Goal: Task Accomplishment & Management: Use online tool/utility

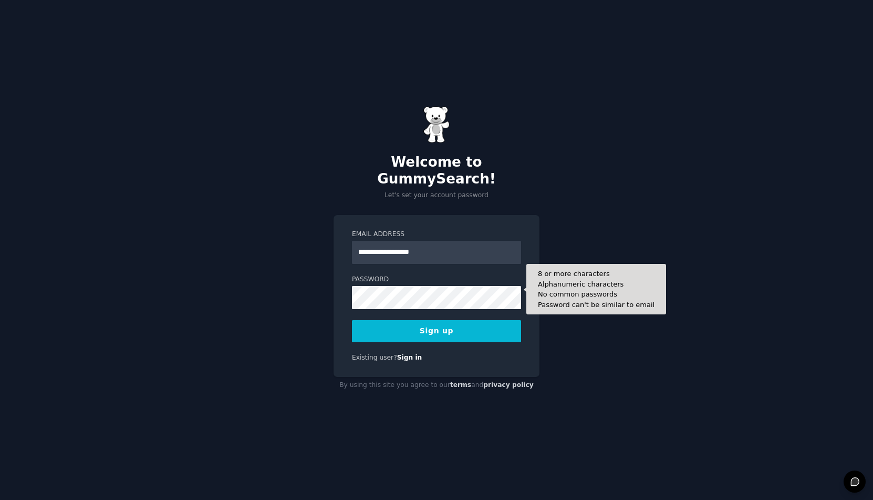
type input "**********"
click at [352, 320] on button "Sign up" at bounding box center [436, 331] width 169 height 22
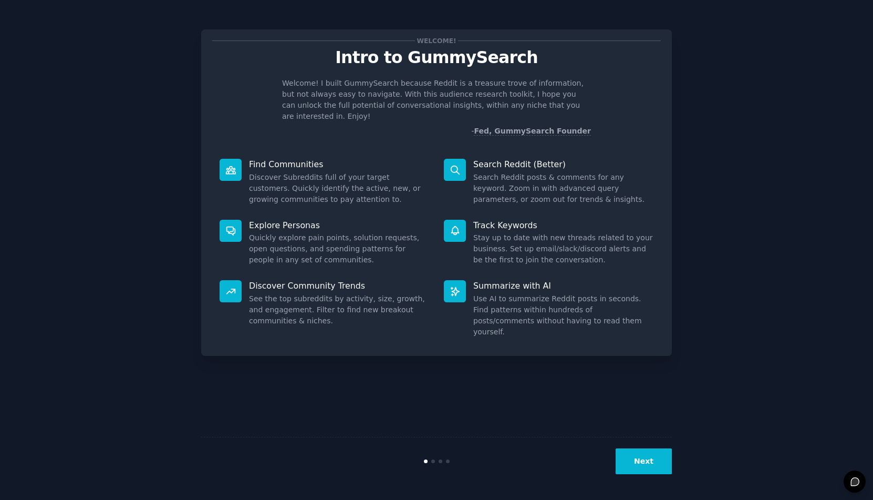
click at [288, 159] on p "Find Communities" at bounding box center [339, 164] width 180 height 11
click at [509, 172] on dd "Search Reddit posts & comments for any keyword. Zoom in with advanced query par…" at bounding box center [563, 188] width 180 height 33
click at [638, 456] on button "Next" at bounding box center [644, 461] width 56 height 26
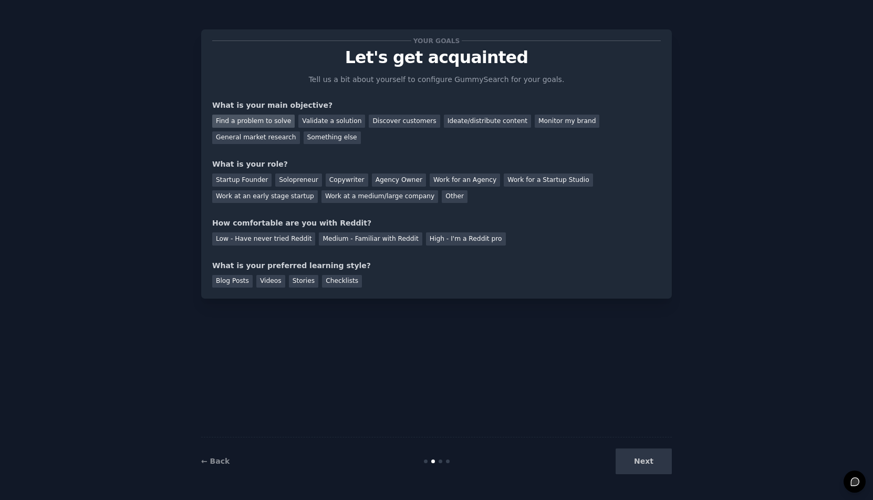
click at [276, 121] on div "Find a problem to solve" at bounding box center [253, 121] width 82 height 13
click at [636, 458] on div "Next" at bounding box center [593, 461] width 157 height 26
click at [340, 281] on div "Checklists" at bounding box center [342, 281] width 40 height 13
click at [342, 242] on div "Medium - Familiar with Reddit" at bounding box center [370, 238] width 103 height 13
click at [346, 205] on div "Your goals Let's get acquainted Tell us a bit about yourself to configure Gummy…" at bounding box center [436, 163] width 449 height 247
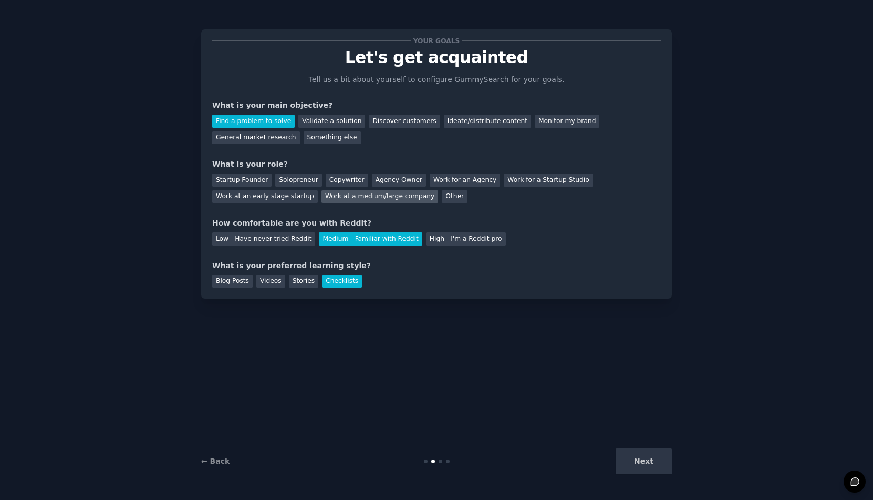
click at [349, 200] on div "Work at a medium/large company" at bounding box center [380, 196] width 117 height 13
click at [637, 462] on button "Next" at bounding box center [644, 461] width 56 height 26
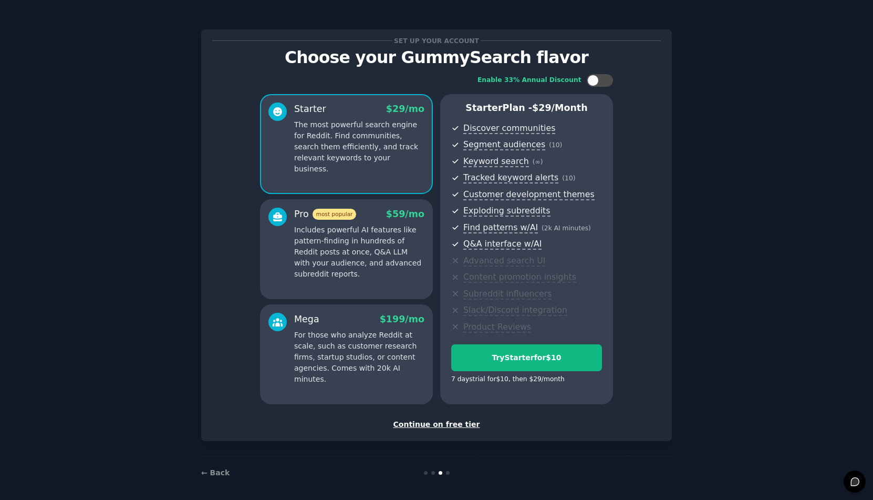
click at [451, 423] on div "Continue on free tier" at bounding box center [436, 424] width 449 height 11
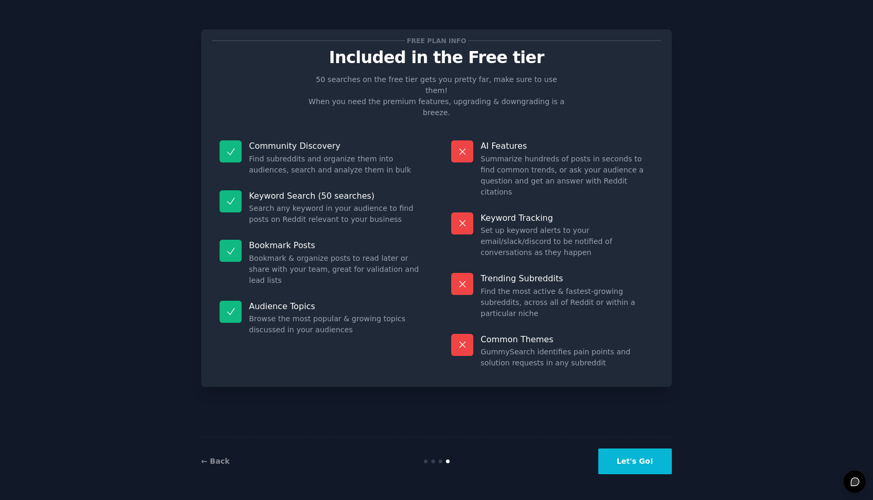
click at [638, 459] on button "Let's Go!" at bounding box center [635, 461] width 74 height 26
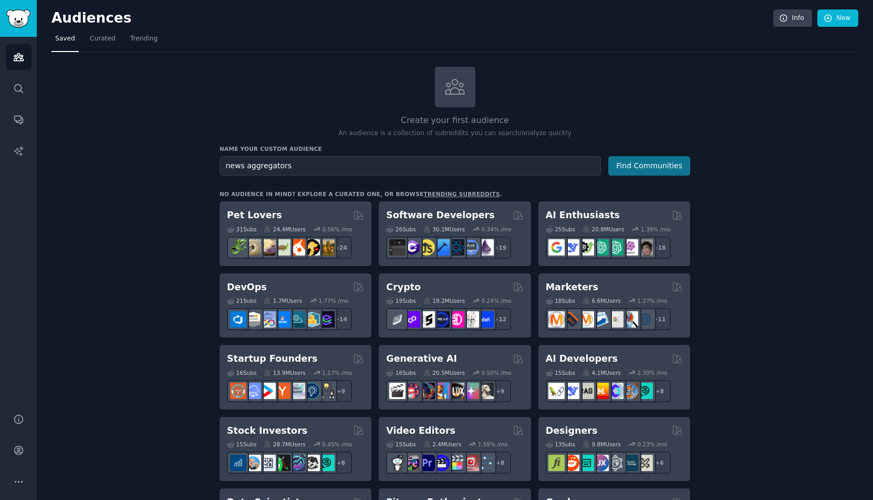
type input "news aggregators"
click at [635, 163] on button "Find Communities" at bounding box center [649, 165] width 82 height 19
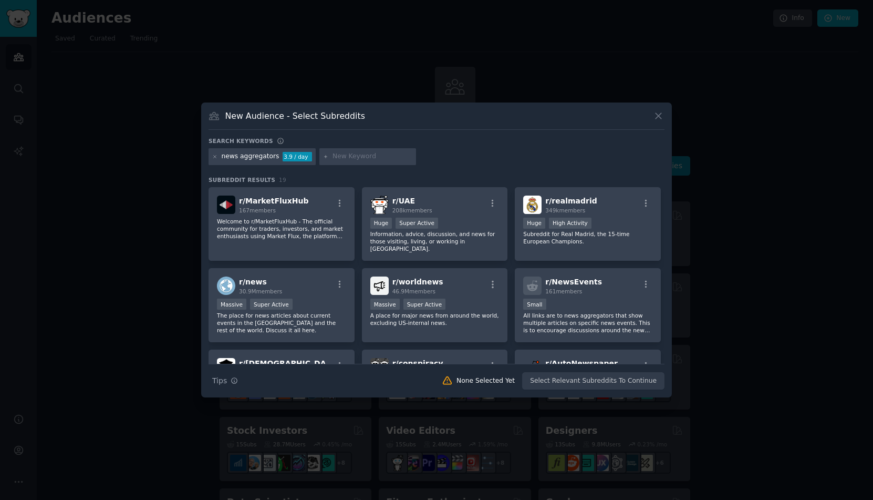
click at [342, 159] on input "text" at bounding box center [373, 156] width 80 height 9
type input "bias news"
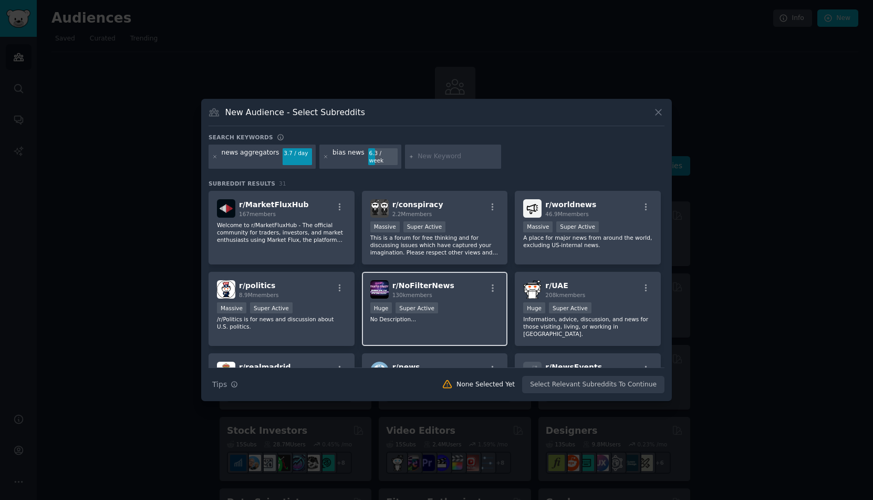
click at [466, 304] on div "Huge Super Active" at bounding box center [434, 308] width 129 height 13
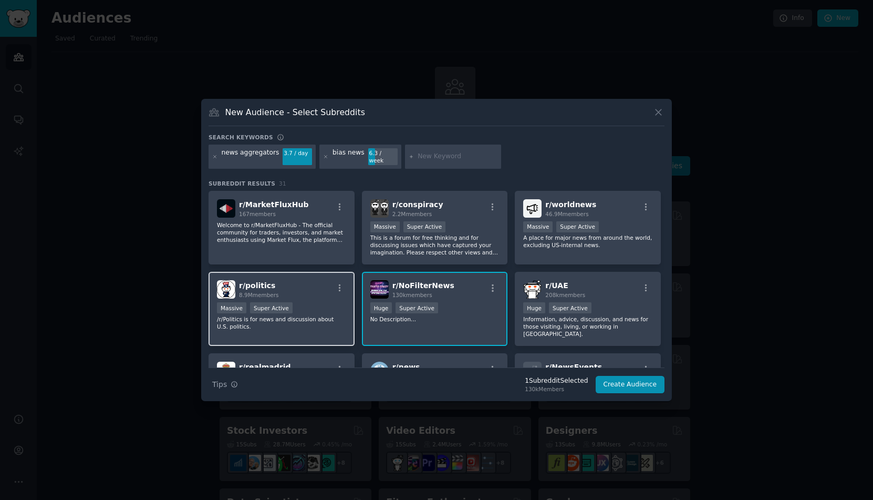
click at [305, 302] on div "Massive Super Active" at bounding box center [281, 308] width 129 height 13
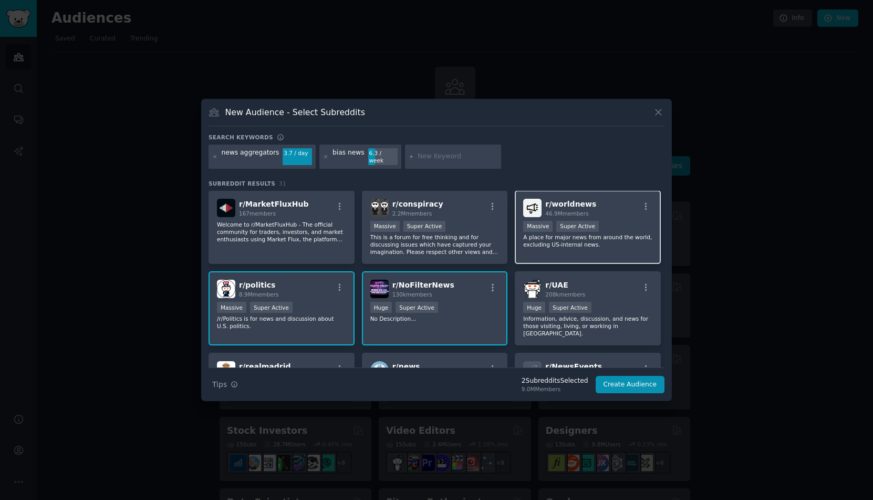
click at [619, 211] on div "r/ worldnews 46.9M members" at bounding box center [587, 208] width 129 height 18
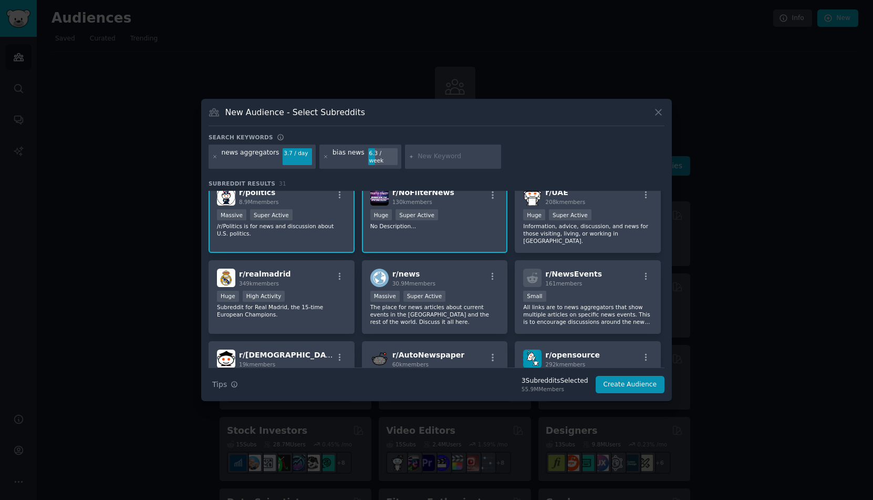
scroll to position [100, 0]
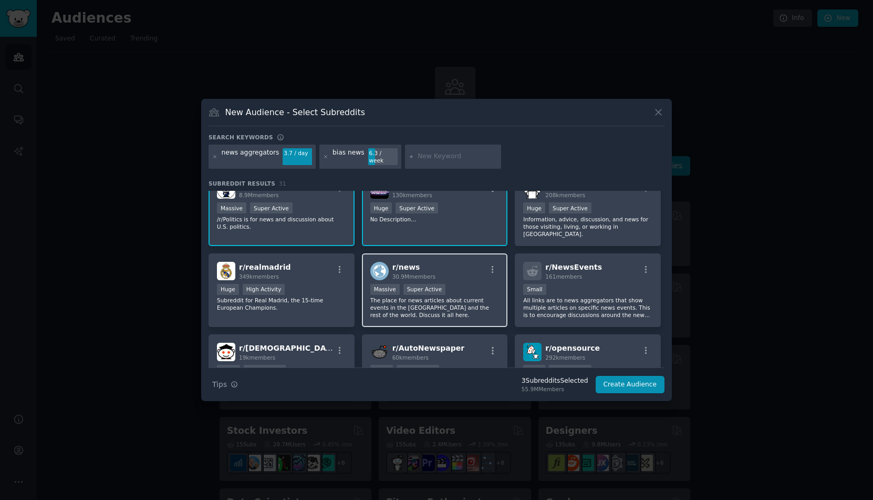
click at [471, 262] on div "r/ news 30.9M members" at bounding box center [434, 271] width 129 height 18
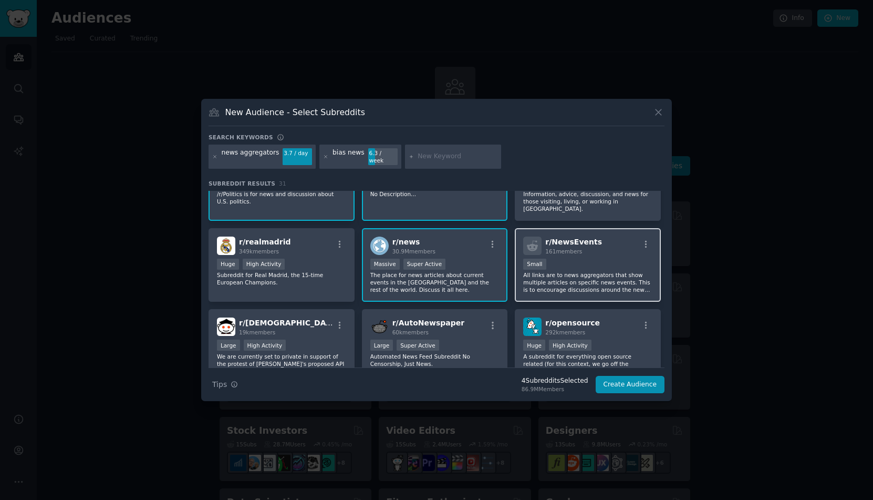
click at [595, 244] on div "r/ NewsEvents 161 members 100 - 1000 members Small All links are to news aggreg…" at bounding box center [588, 265] width 146 height 74
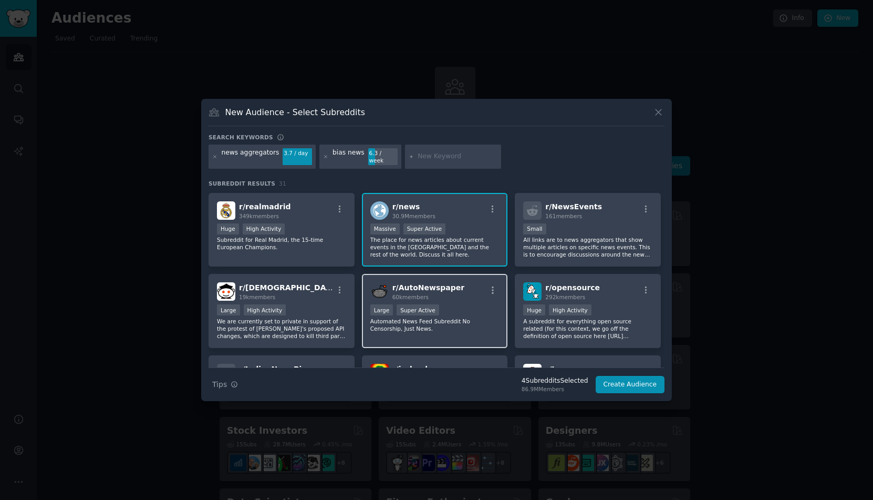
scroll to position [179, 0]
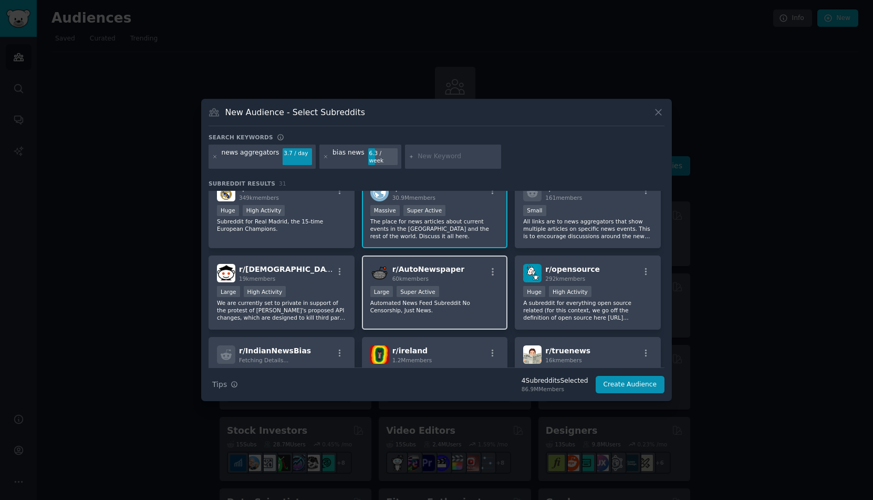
click at [460, 264] on div "r/ AutoNewspaper 60k members" at bounding box center [434, 273] width 129 height 18
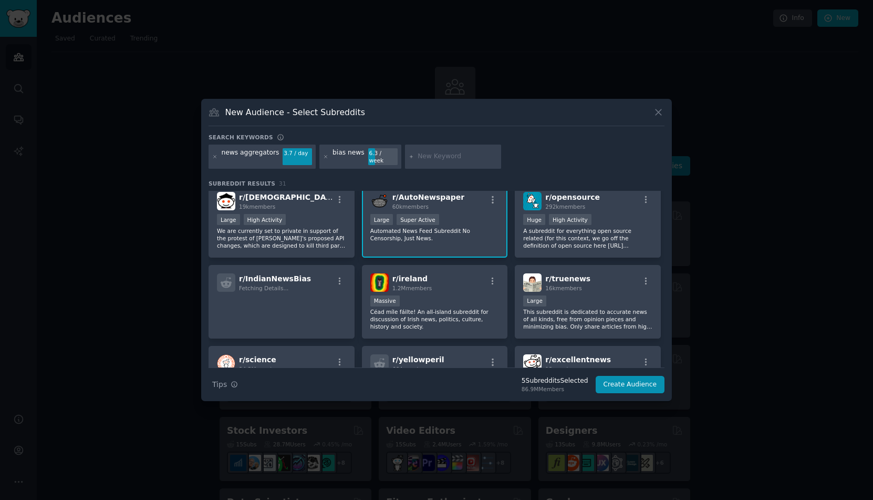
scroll to position [265, 0]
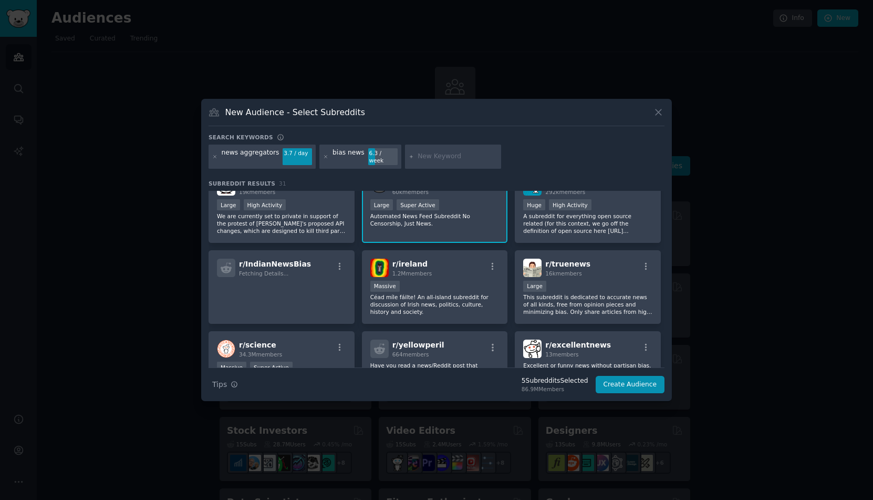
click at [429, 157] on input "text" at bounding box center [458, 156] width 80 height 9
type input "ground news"
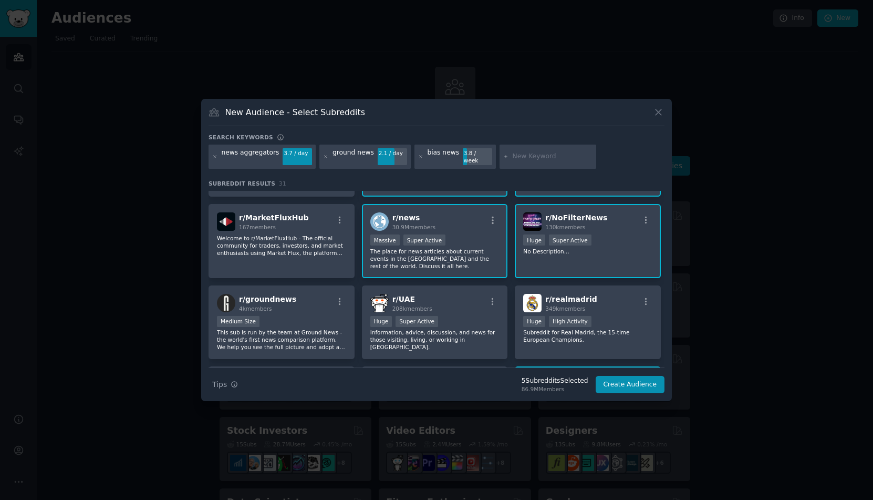
scroll to position [68, 0]
click at [319, 304] on div "r/ groundnews 4k members" at bounding box center [281, 302] width 129 height 18
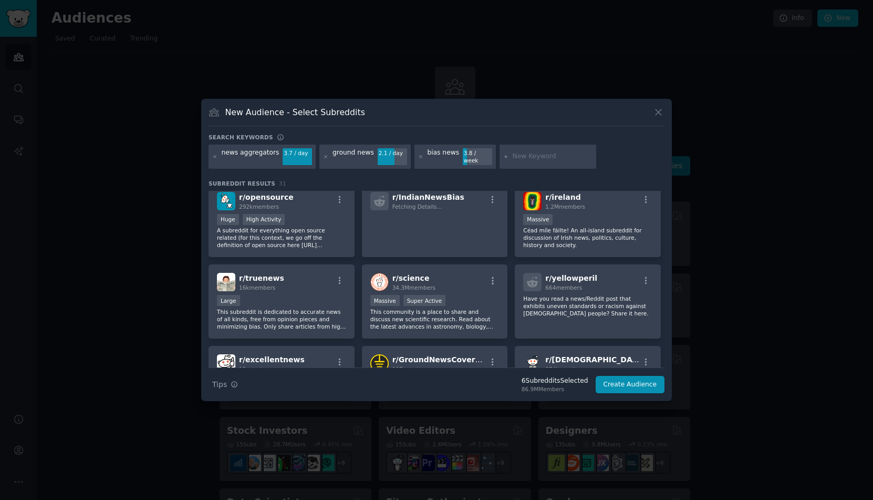
scroll to position [334, 0]
click at [517, 153] on input "text" at bounding box center [553, 156] width 80 height 9
type input "all sides"
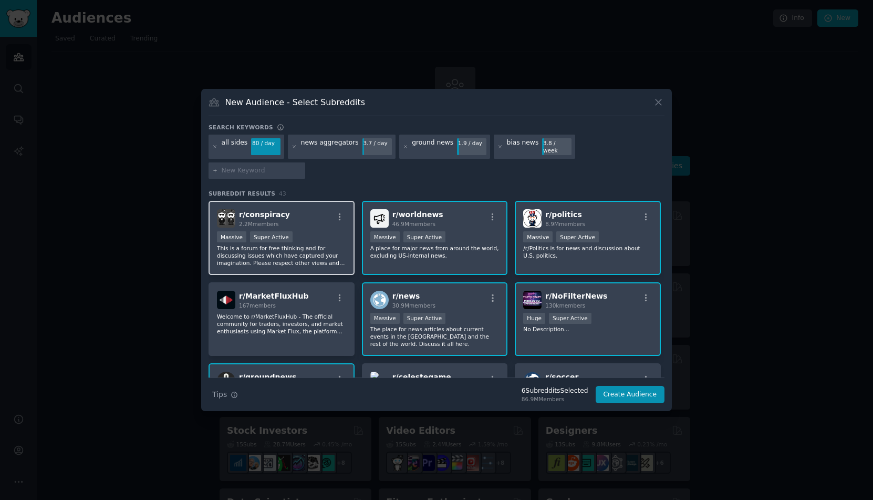
click at [312, 213] on div "r/ conspiracy 2.2M members" at bounding box center [281, 218] width 129 height 18
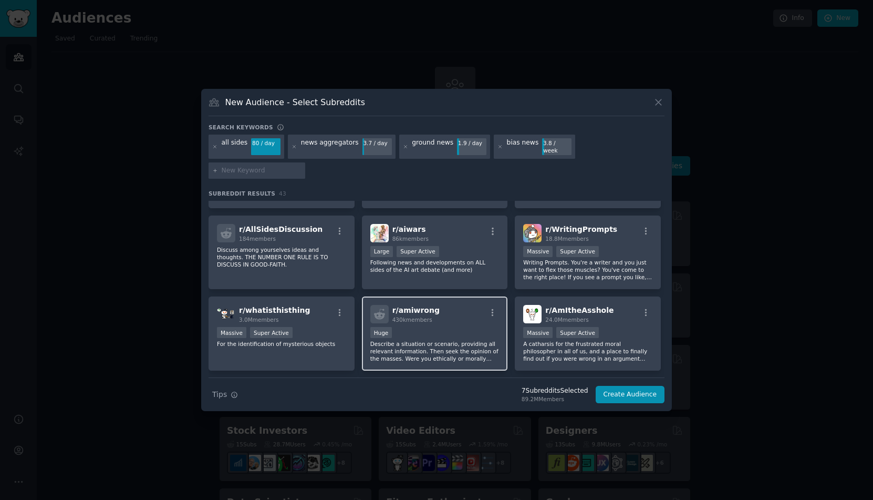
scroll to position [740, 0]
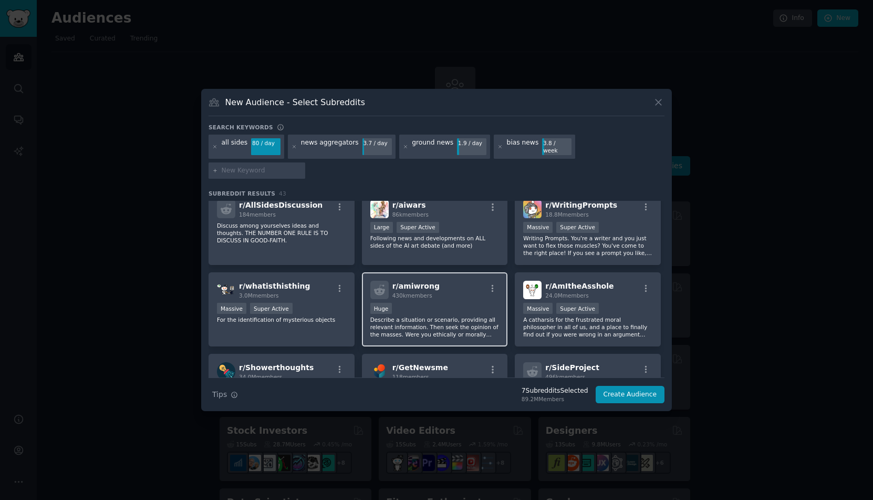
click at [448, 283] on div "r/ amiwrong 430k members" at bounding box center [434, 290] width 129 height 18
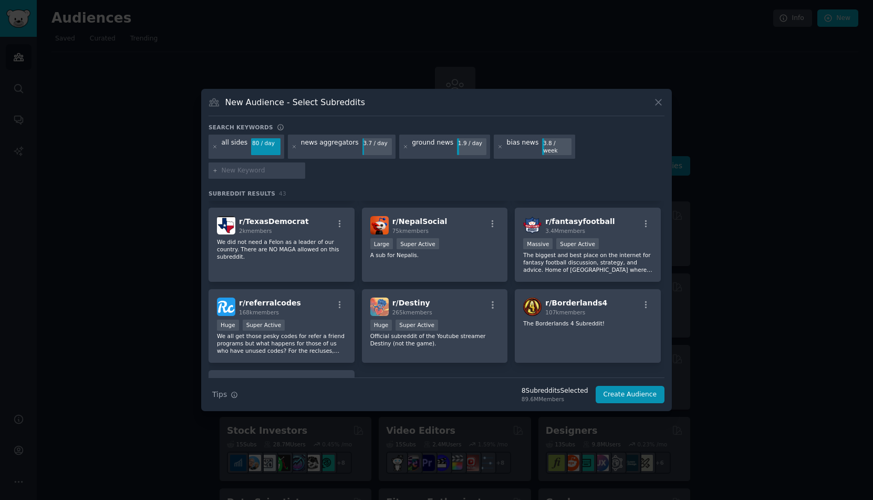
scroll to position [950, 0]
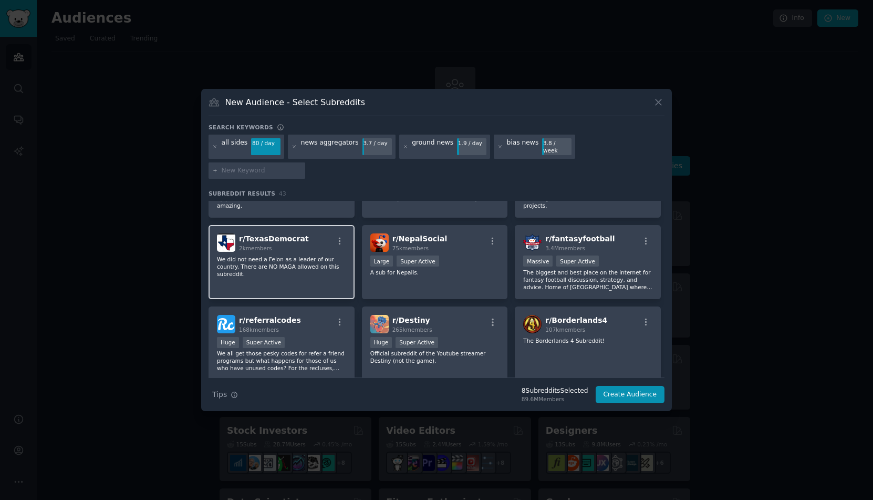
click at [305, 257] on p "We did not need a Felon as a leader of our country. There are NO MAGA allowed o…" at bounding box center [281, 266] width 129 height 22
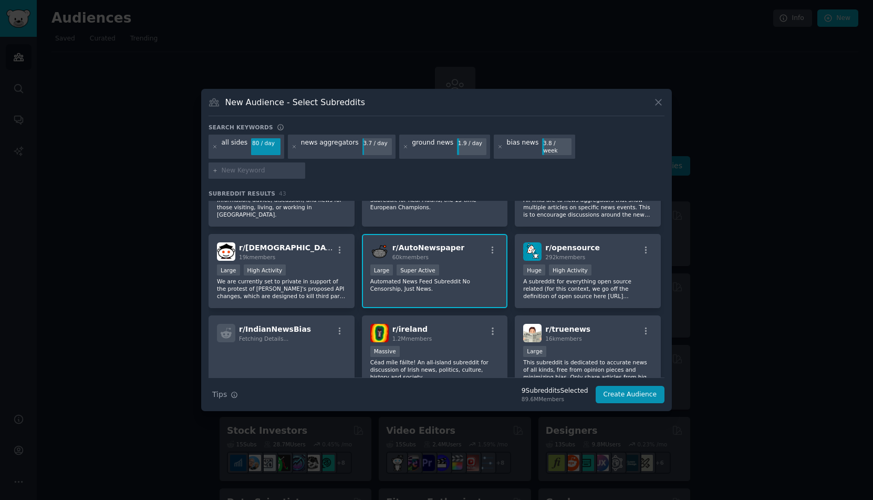
scroll to position [0, 0]
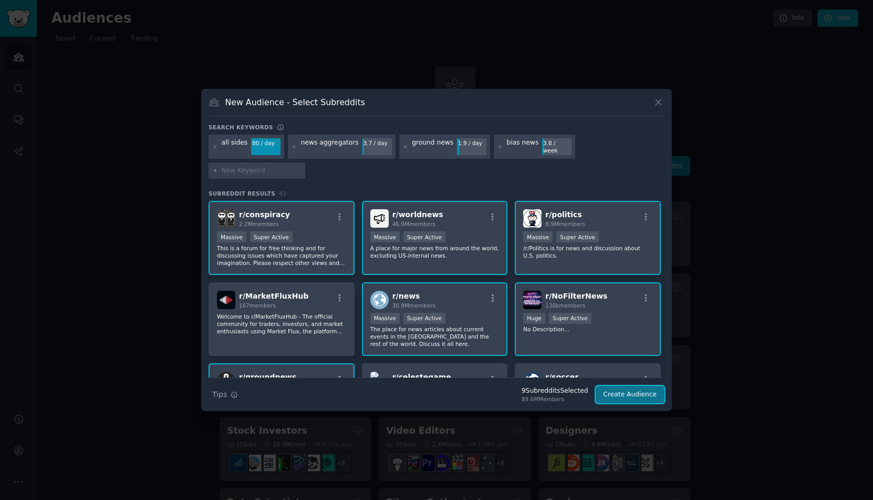
click at [615, 386] on button "Create Audience" at bounding box center [630, 395] width 69 height 18
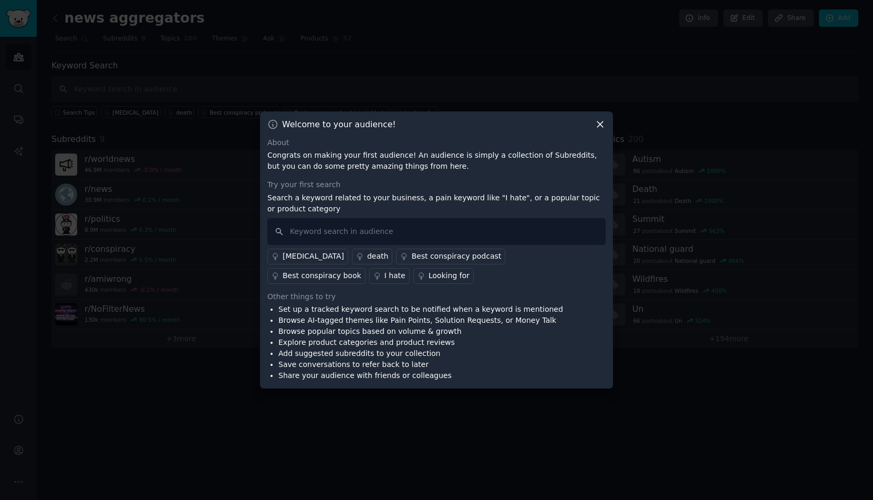
click at [315, 165] on p "Congrats on making your first audience! An audience is simply a collection of S…" at bounding box center [436, 161] width 338 height 22
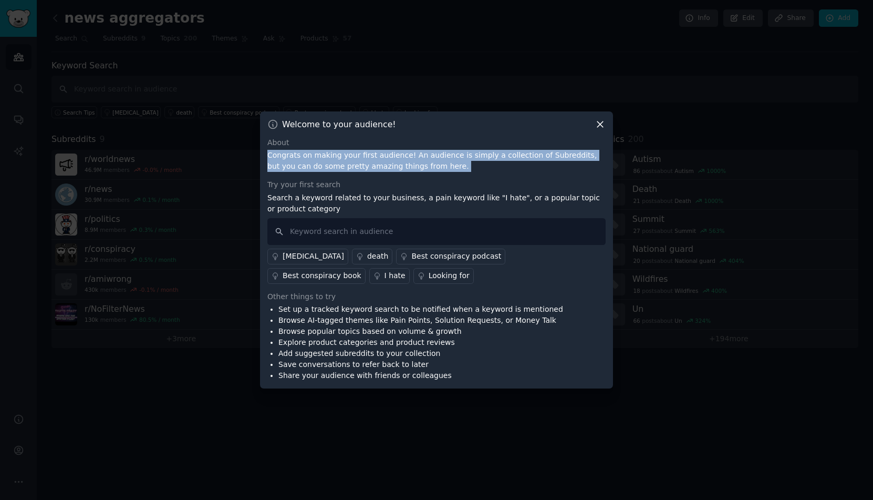
click at [315, 165] on p "Congrats on making your first audience! An audience is simply a collection of S…" at bounding box center [436, 161] width 338 height 22
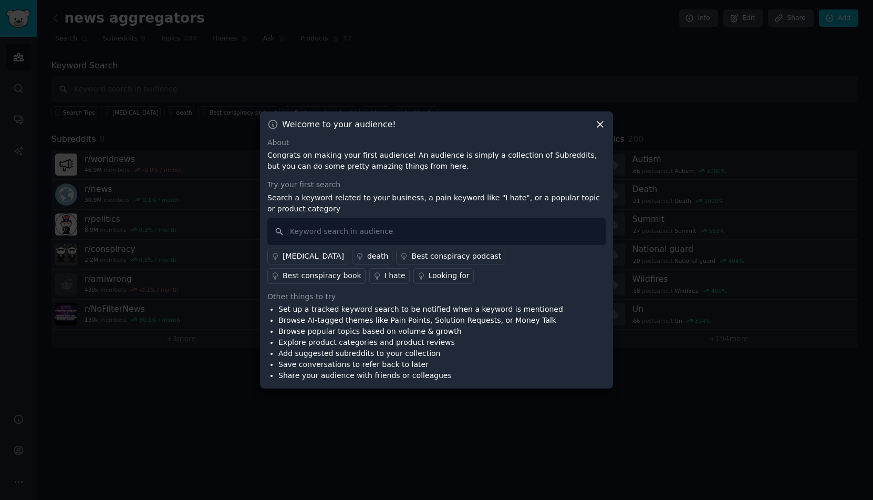
click at [354, 195] on p "Search a keyword related to your business, a pain keyword like "I hate", or a p…" at bounding box center [436, 203] width 338 height 22
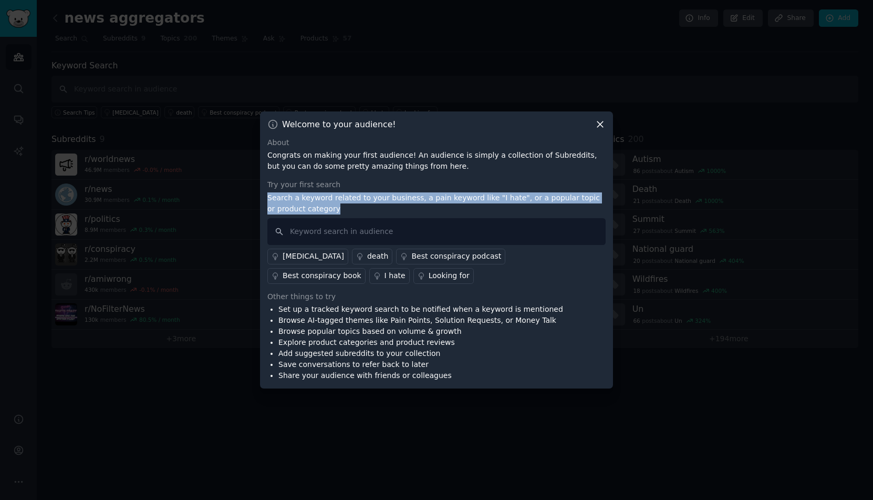
click at [354, 195] on p "Search a keyword related to your business, a pain keyword like "I hate", or a p…" at bounding box center [436, 203] width 338 height 22
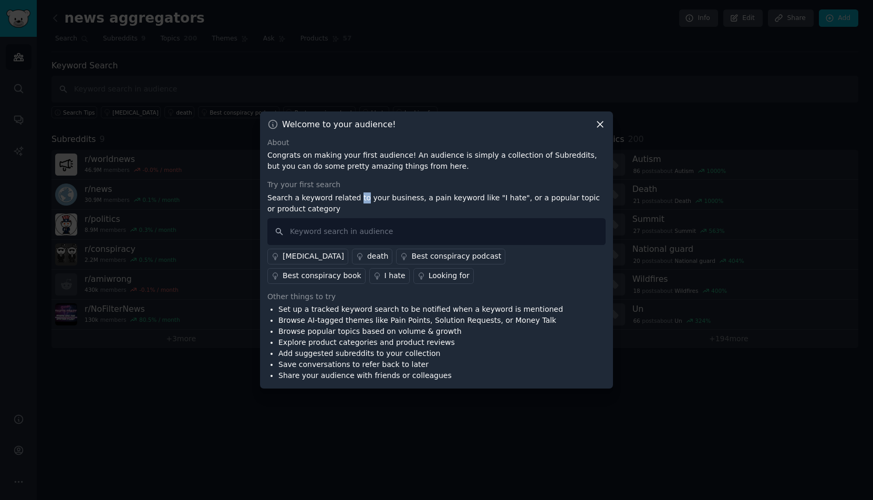
click at [354, 195] on p "Search a keyword related to your business, a pain keyword like "I hate", or a p…" at bounding box center [436, 203] width 338 height 22
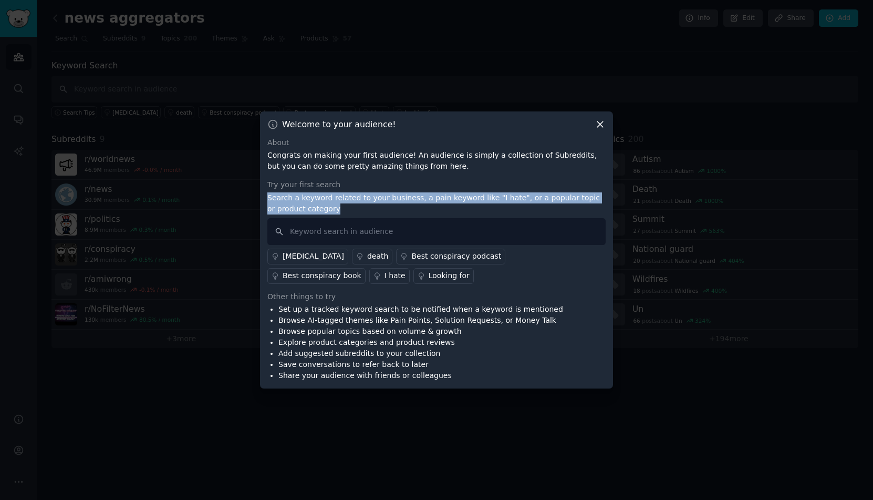
click at [354, 195] on p "Search a keyword related to your business, a pain keyword like "I hate", or a p…" at bounding box center [436, 203] width 338 height 22
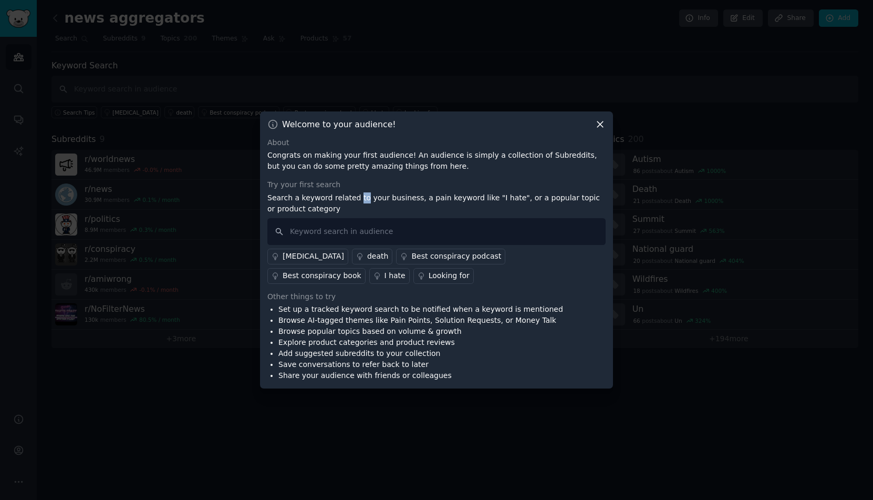
click at [354, 195] on p "Search a keyword related to your business, a pain keyword like "I hate", or a p…" at bounding box center [436, 203] width 338 height 22
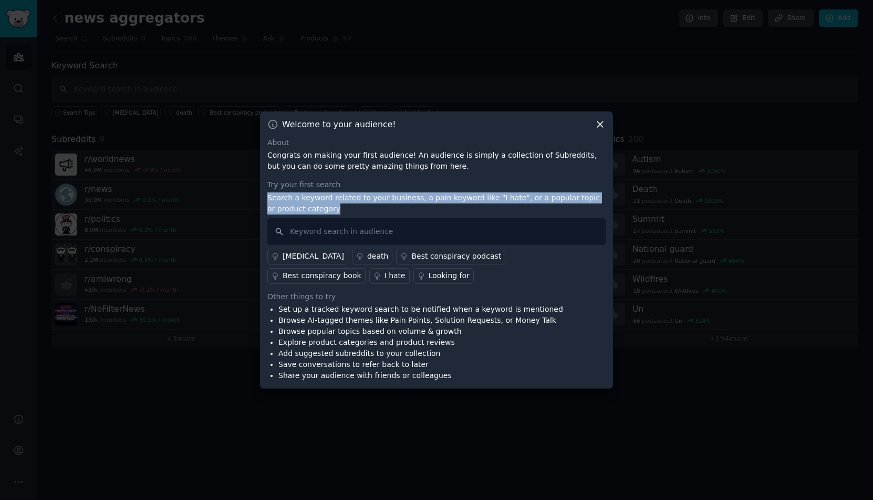
click at [354, 195] on p "Search a keyword related to your business, a pain keyword like "I hate", or a p…" at bounding box center [436, 203] width 338 height 22
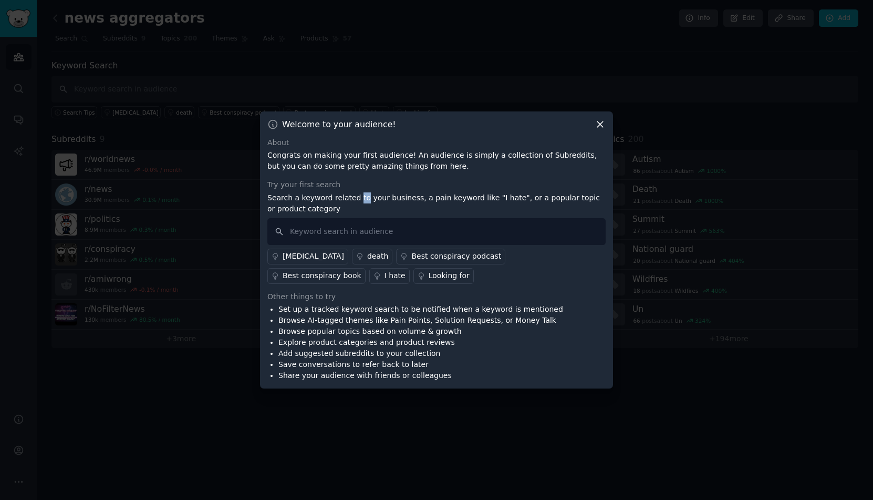
click at [354, 195] on p "Search a keyword related to your business, a pain keyword like "I hate", or a p…" at bounding box center [436, 203] width 338 height 22
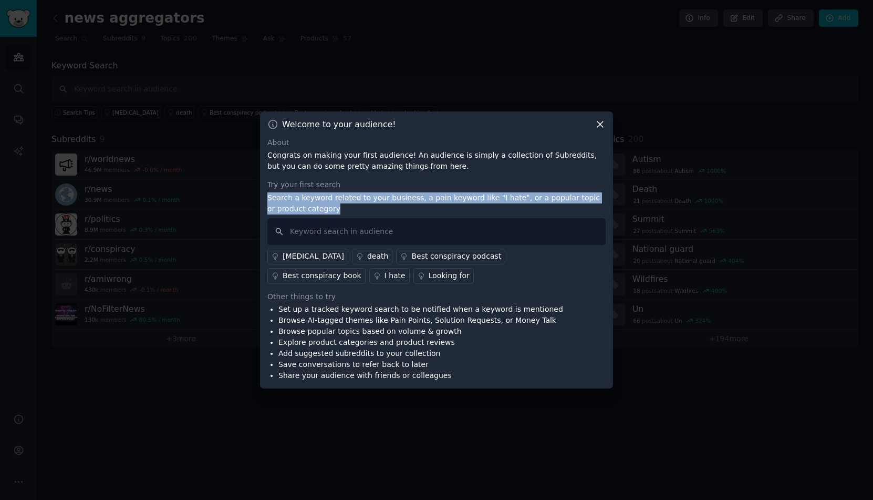
click at [354, 195] on p "Search a keyword related to your business, a pain keyword like "I hate", or a p…" at bounding box center [436, 203] width 338 height 22
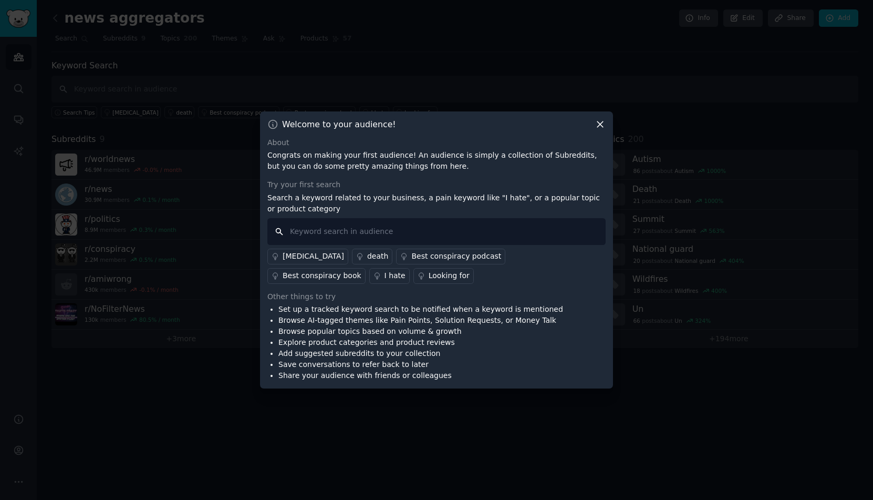
click at [332, 235] on input "text" at bounding box center [436, 231] width 338 height 27
type input "bias"
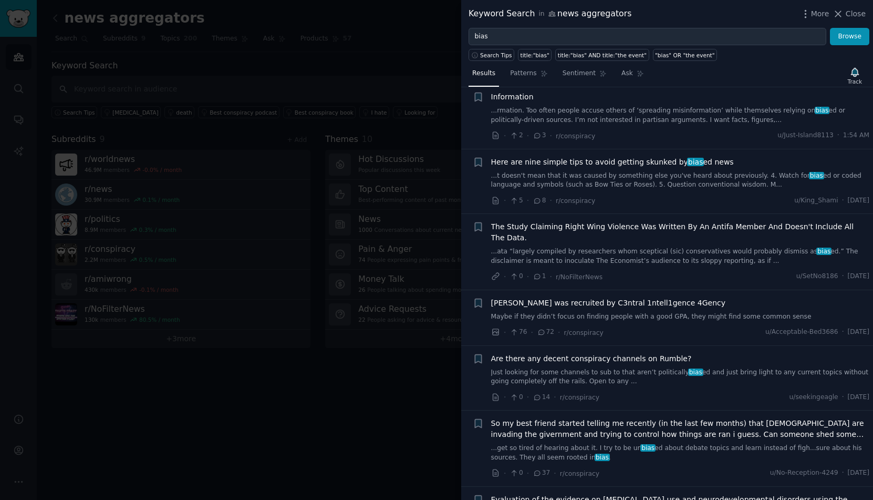
scroll to position [85, 0]
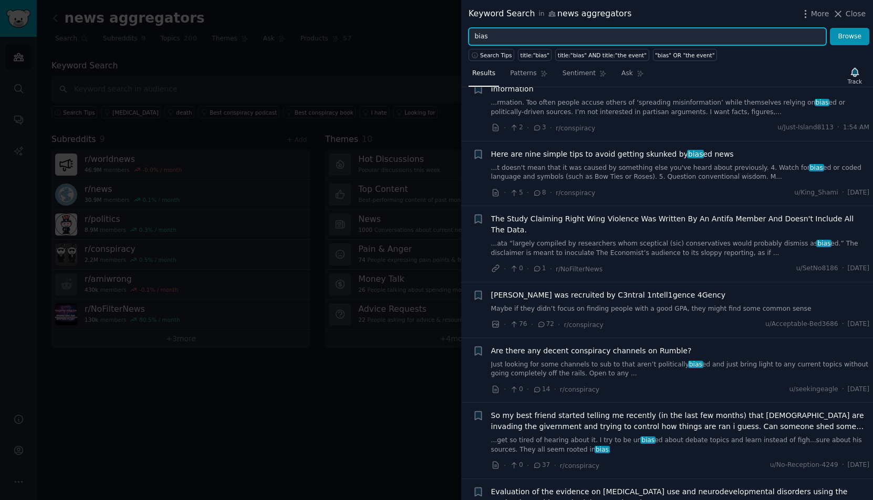
click at [614, 38] on input "bias" at bounding box center [648, 37] width 358 height 18
click at [830, 28] on button "Browse" at bounding box center [849, 37] width 39 height 18
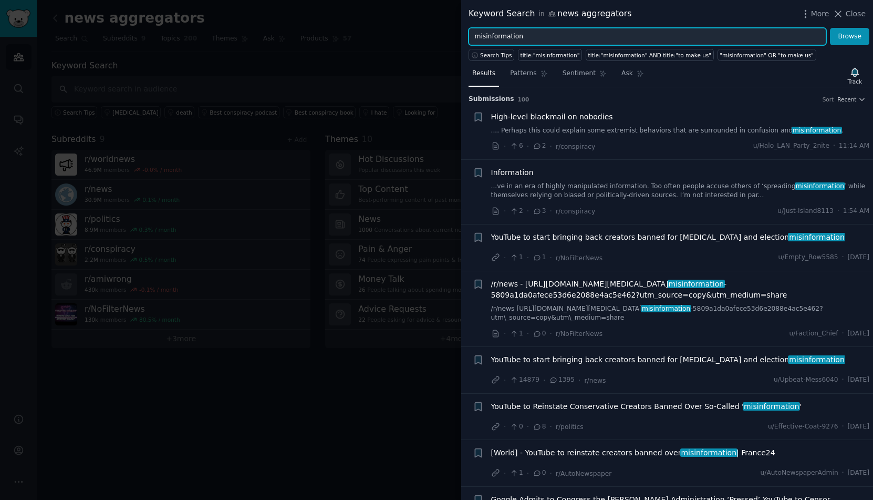
click at [611, 35] on input "misinformation" at bounding box center [648, 37] width 358 height 18
click at [830, 28] on button "Browse" at bounding box center [849, 37] width 39 height 18
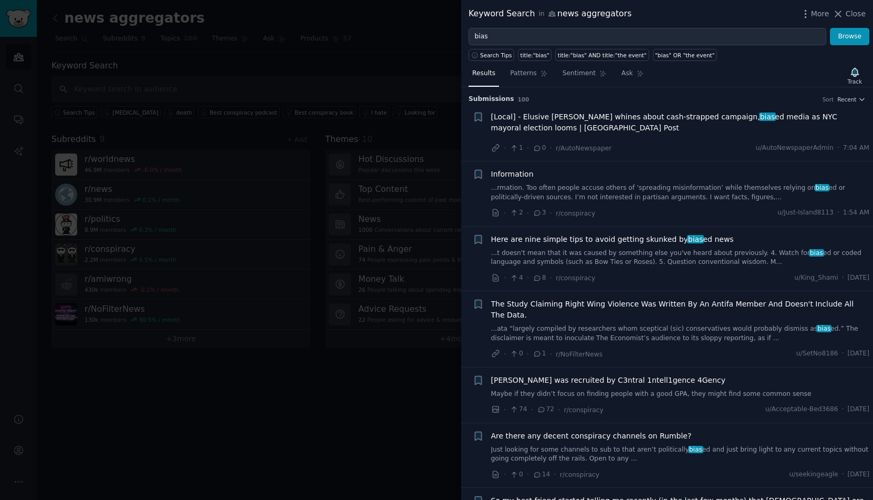
click at [587, 236] on span "Here are nine simple tips to avoid getting skunked by bias ed news" at bounding box center [612, 239] width 243 height 11
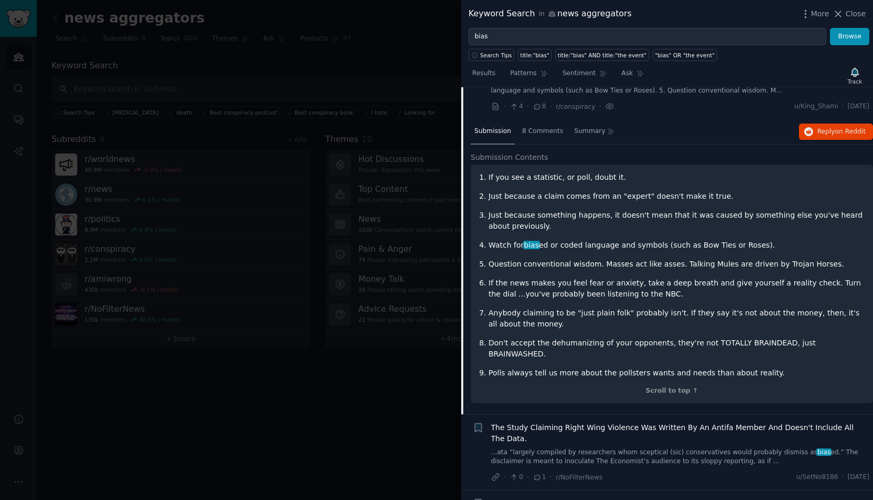
scroll to position [173, 0]
click at [540, 176] on p "If you see a statistic, or poll, doubt it." at bounding box center [677, 175] width 377 height 11
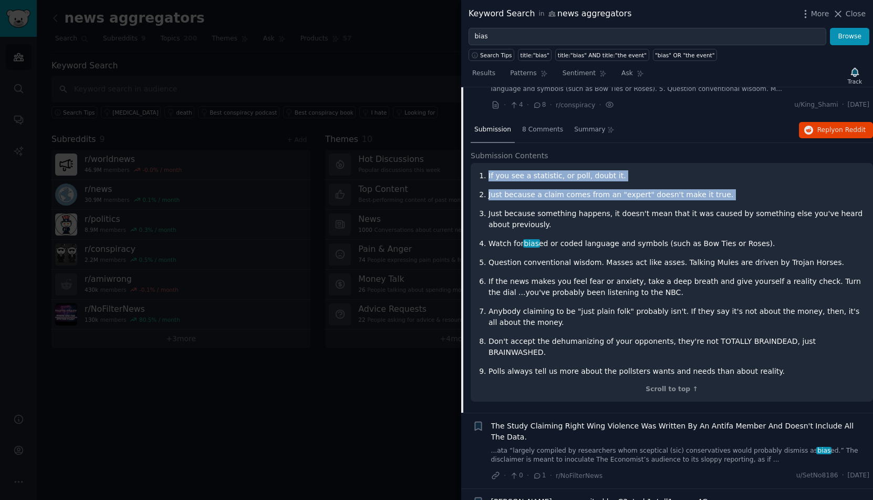
drag, startPoint x: 540, startPoint y: 176, endPoint x: 557, endPoint y: 197, distance: 27.2
click at [557, 197] on ol "If you see a statistic, or poll, doubt it. Just because a claim comes from an "…" at bounding box center [672, 273] width 388 height 206
click at [557, 197] on p "Just because a claim comes from an "expert" doesn't make it true." at bounding box center [677, 194] width 377 height 11
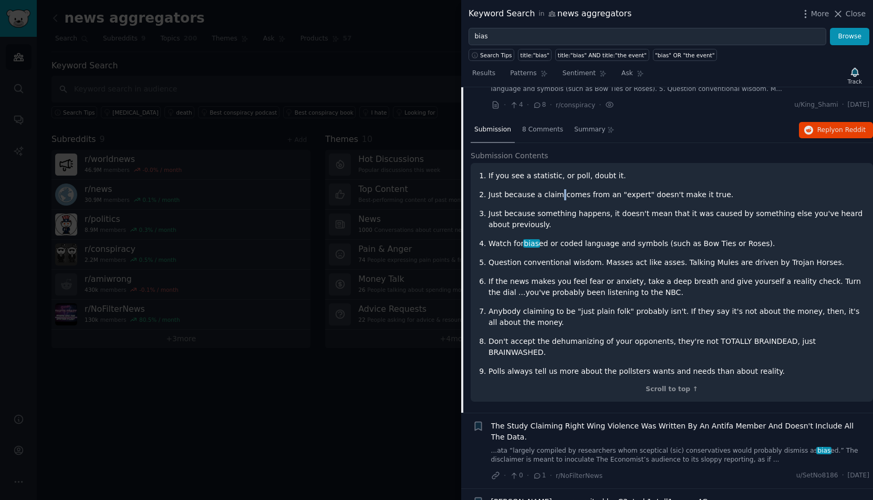
click at [557, 197] on p "Just because a claim comes from an "expert" doesn't make it true." at bounding box center [677, 194] width 377 height 11
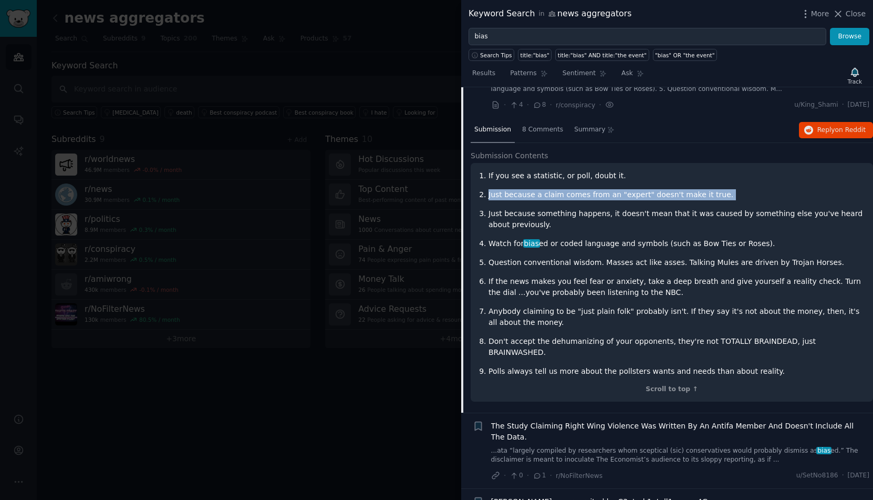
click at [557, 197] on p "Just because a claim comes from an "expert" doesn't make it true." at bounding box center [677, 194] width 377 height 11
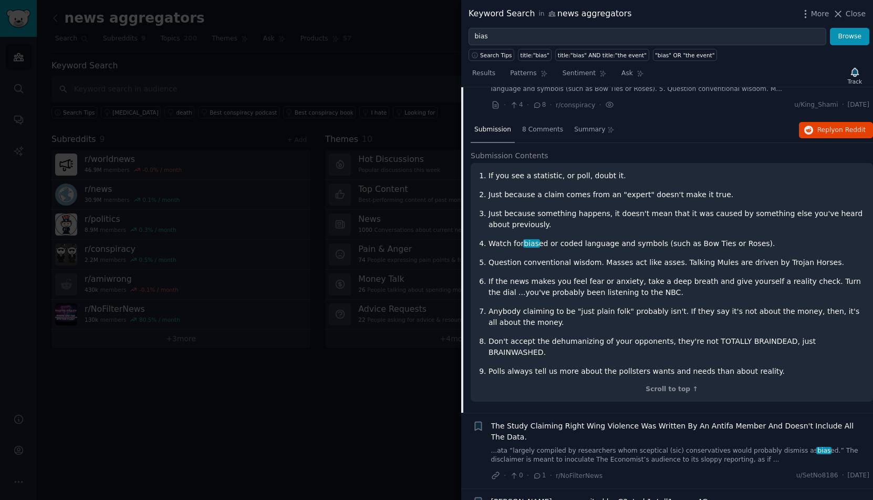
click at [557, 213] on p "Just because something happens, it doesn't mean that it was caused by something…" at bounding box center [677, 219] width 377 height 22
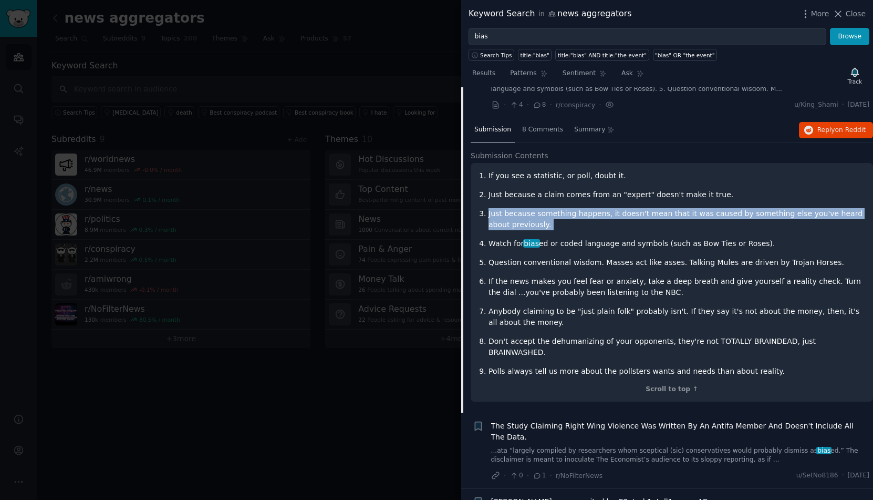
click at [557, 213] on p "Just because something happens, it doesn't mean that it was caused by something…" at bounding box center [677, 219] width 377 height 22
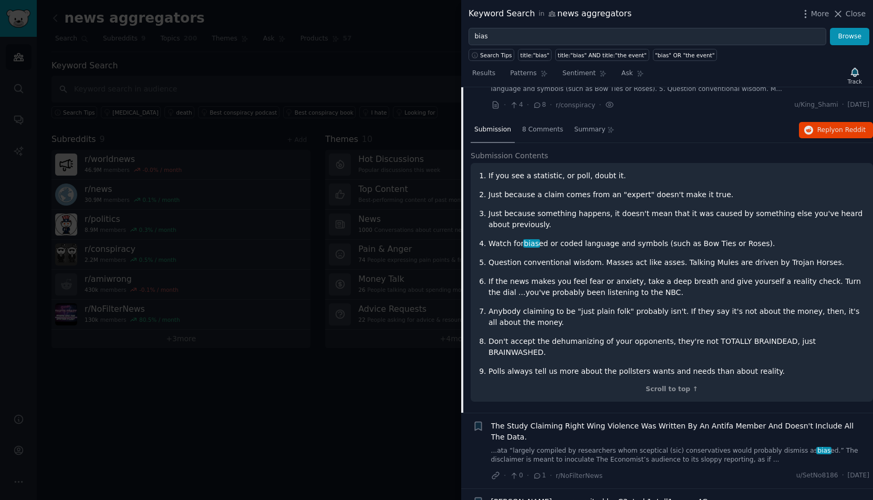
click at [563, 241] on p "Watch for bias ed or coded language and symbols (such as Bow Ties or Roses)." at bounding box center [677, 243] width 377 height 11
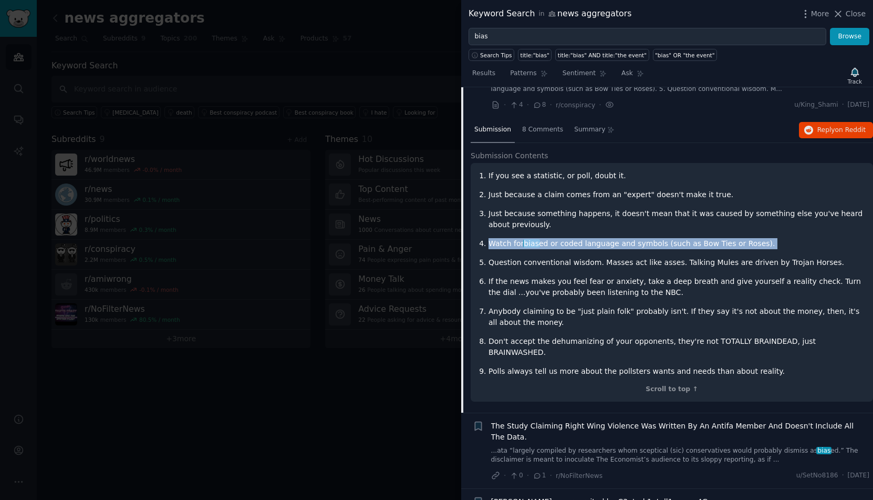
click at [563, 241] on p "Watch for bias ed or coded language and symbols (such as Bow Ties or Roses)." at bounding box center [677, 243] width 377 height 11
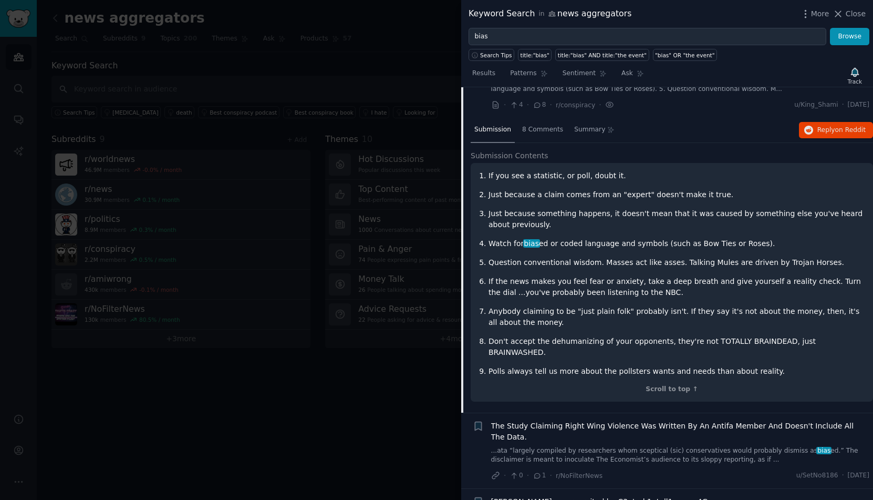
click at [546, 366] on p "Polls always tell us more about the pollsters wants and needs than about realit…" at bounding box center [677, 371] width 377 height 11
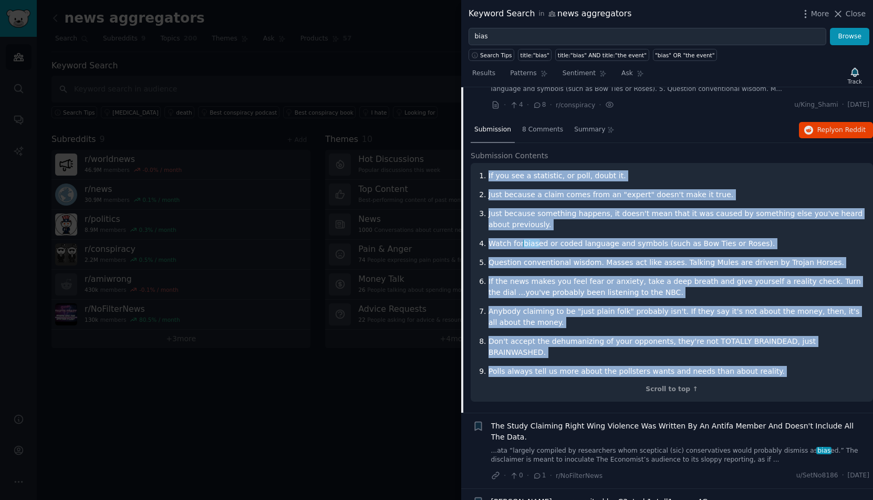
drag, startPoint x: 546, startPoint y: 356, endPoint x: 569, endPoint y: 169, distance: 188.4
click at [569, 168] on div "If you see a statistic, or poll, doubt it. Just because a claim comes from an "…" at bounding box center [672, 282] width 402 height 239
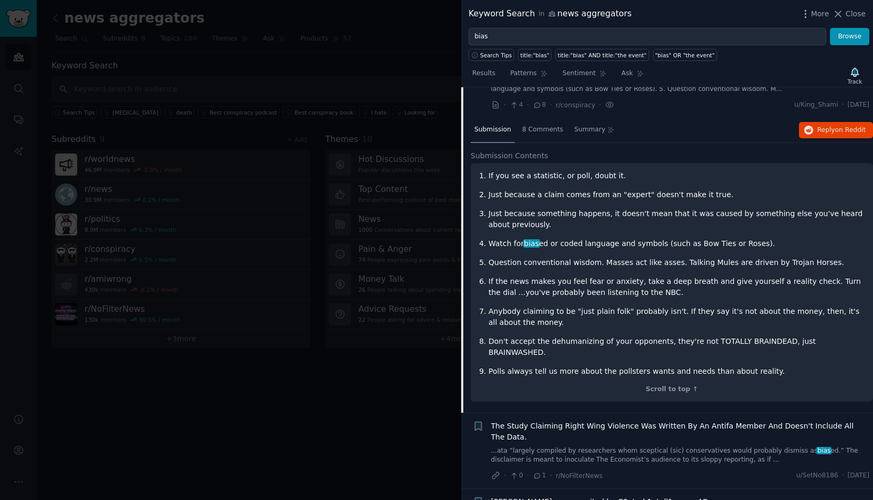
click at [567, 174] on p "If you see a statistic, or poll, doubt it." at bounding box center [677, 175] width 377 height 11
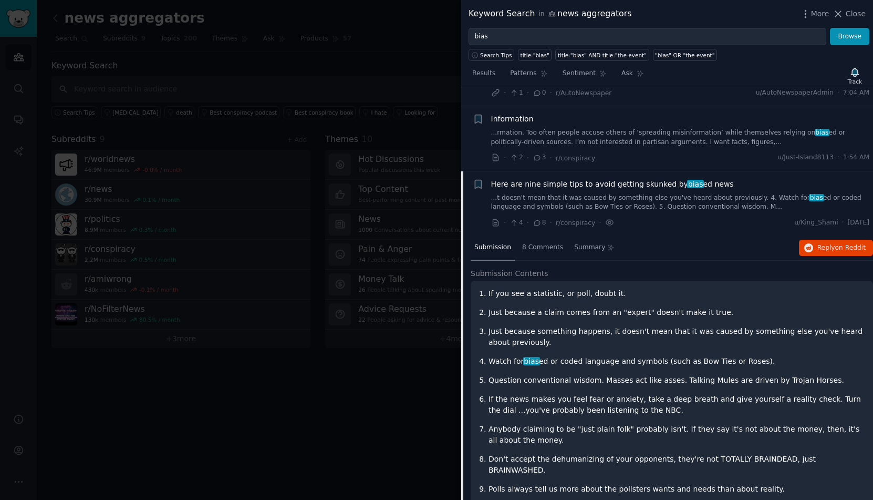
scroll to position [40, 0]
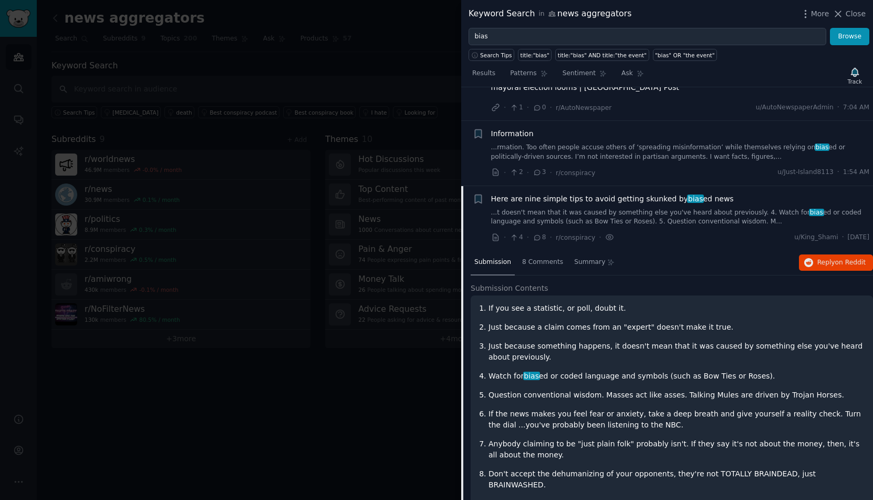
click at [736, 201] on div "Here are nine simple tips to avoid getting skunked by bias ed news" at bounding box center [680, 198] width 379 height 11
click at [730, 198] on div "Here are nine simple tips to avoid getting skunked by bias ed news" at bounding box center [680, 198] width 379 height 11
click at [718, 198] on span "Here are nine simple tips to avoid getting skunked by bias ed news" at bounding box center [612, 198] width 243 height 11
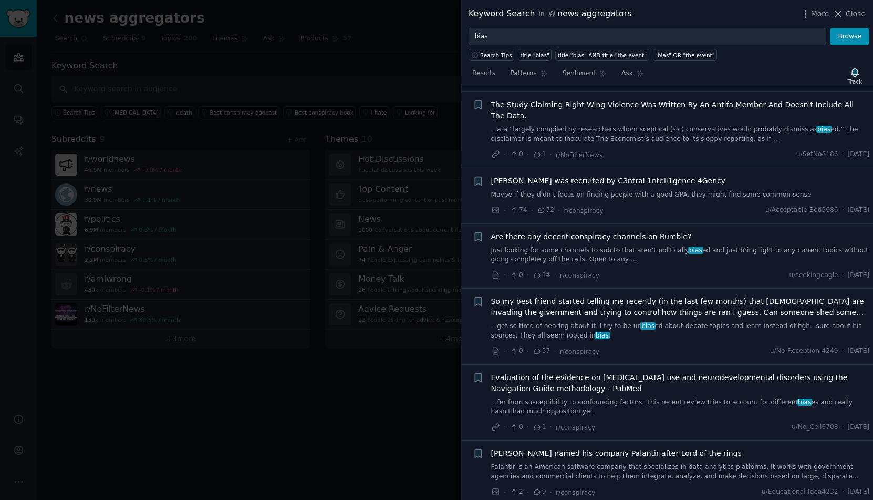
scroll to position [234, 0]
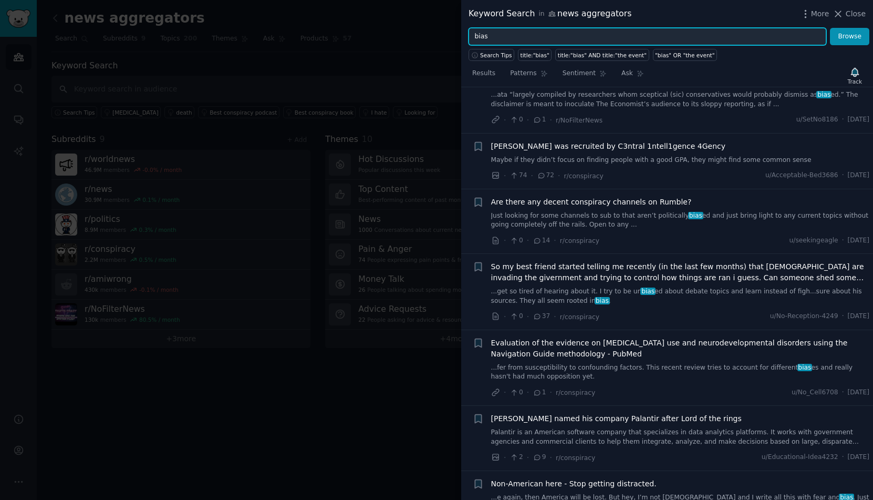
click at [499, 39] on input "bias" at bounding box center [648, 37] width 358 height 18
click at [830, 28] on button "Browse" at bounding box center [849, 37] width 39 height 18
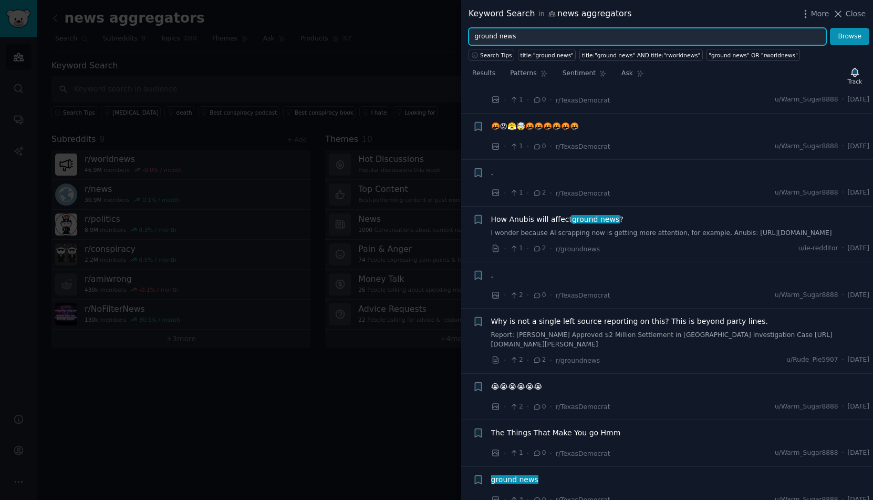
scroll to position [255, 0]
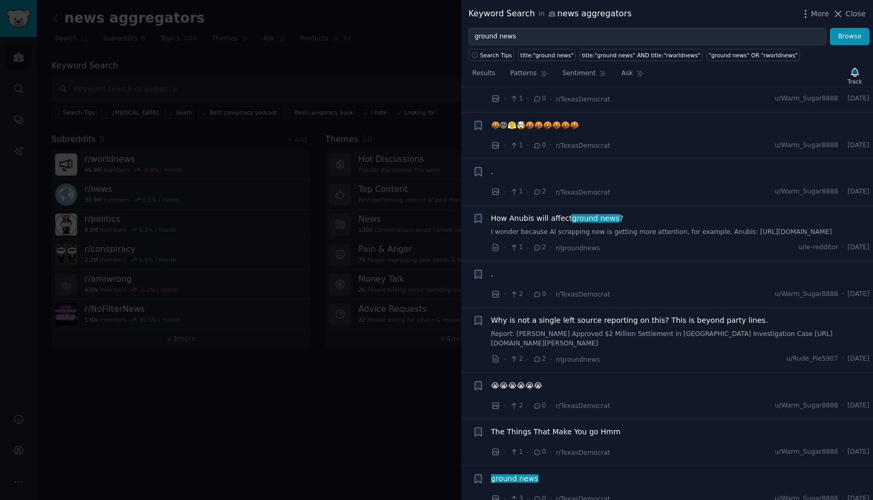
click at [556, 214] on span "How Anubis will affect ground news ?" at bounding box center [557, 218] width 132 height 11
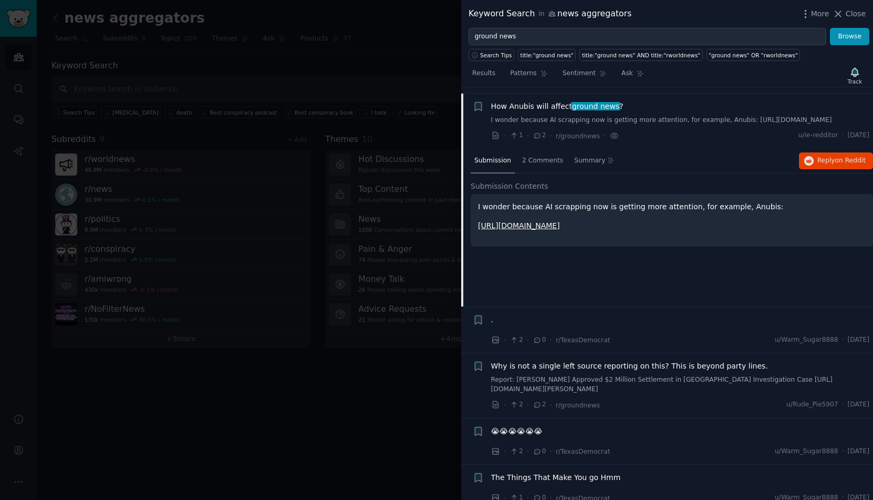
scroll to position [371, 0]
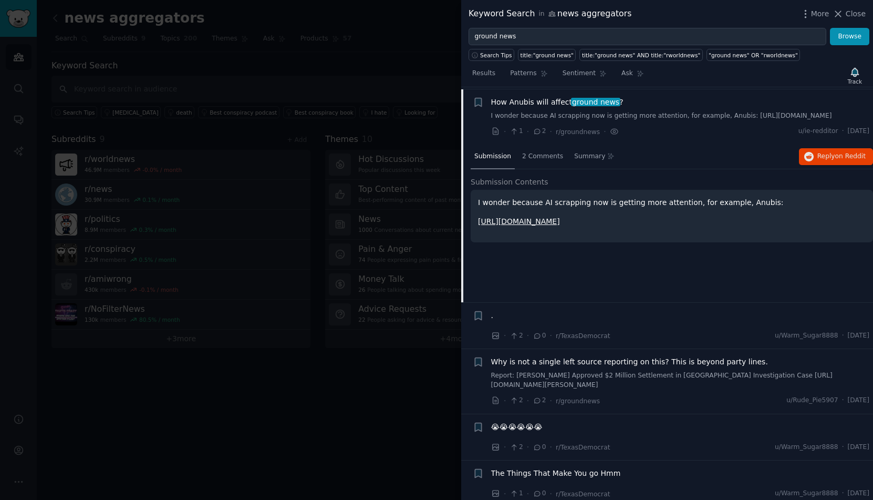
drag, startPoint x: 576, startPoint y: 220, endPoint x: 502, endPoint y: 224, distance: 74.2
click at [502, 224] on p "[URL][DOMAIN_NAME]" at bounding box center [672, 221] width 388 height 11
copy link "[DOMAIN_NAME]/"
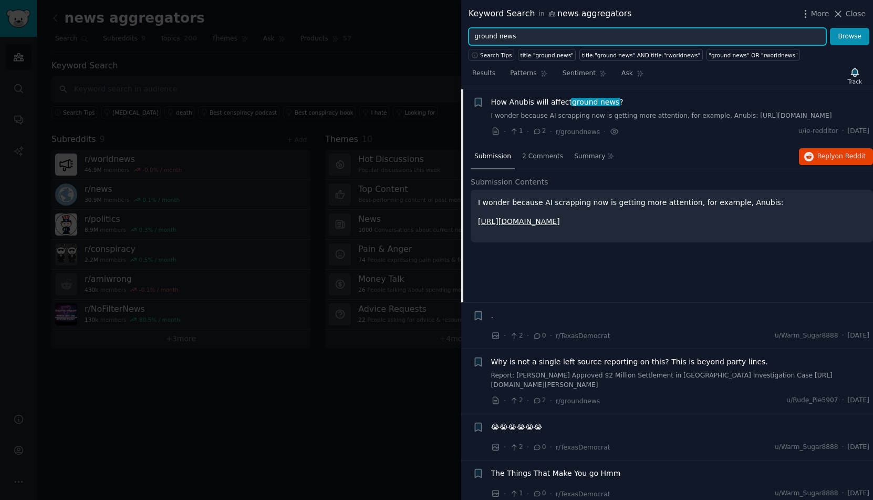
click at [543, 36] on input "ground news" at bounding box center [648, 37] width 358 height 18
type input "ground news sucks"
click at [830, 28] on button "Browse" at bounding box center [849, 37] width 39 height 18
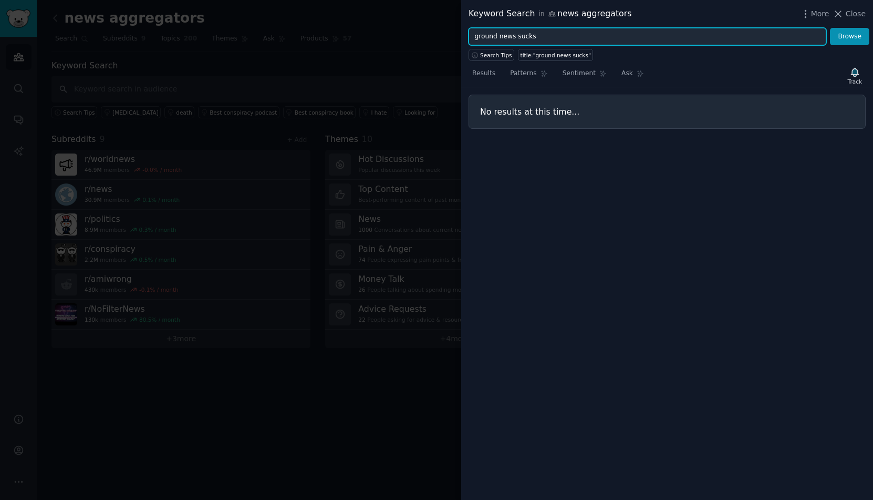
click at [541, 38] on input "ground news sucks" at bounding box center [648, 37] width 358 height 18
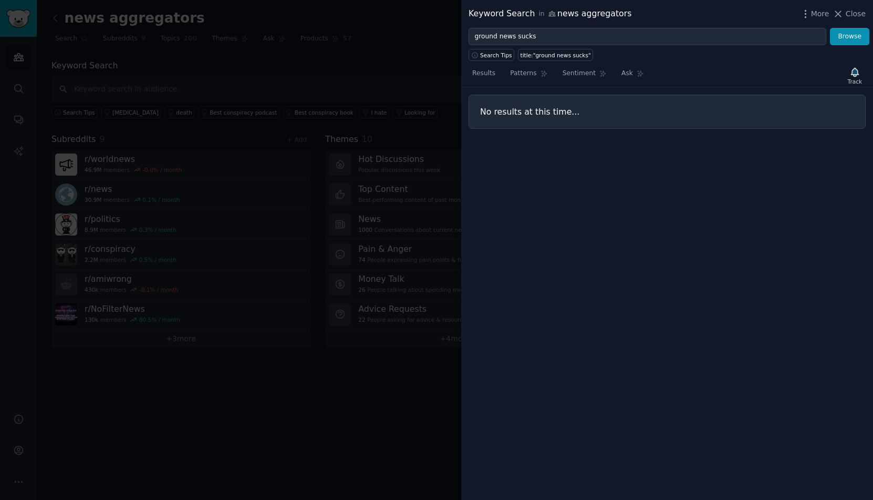
click at [403, 194] on div at bounding box center [436, 250] width 873 height 500
